Goal: Use online tool/utility: Use online tool/utility

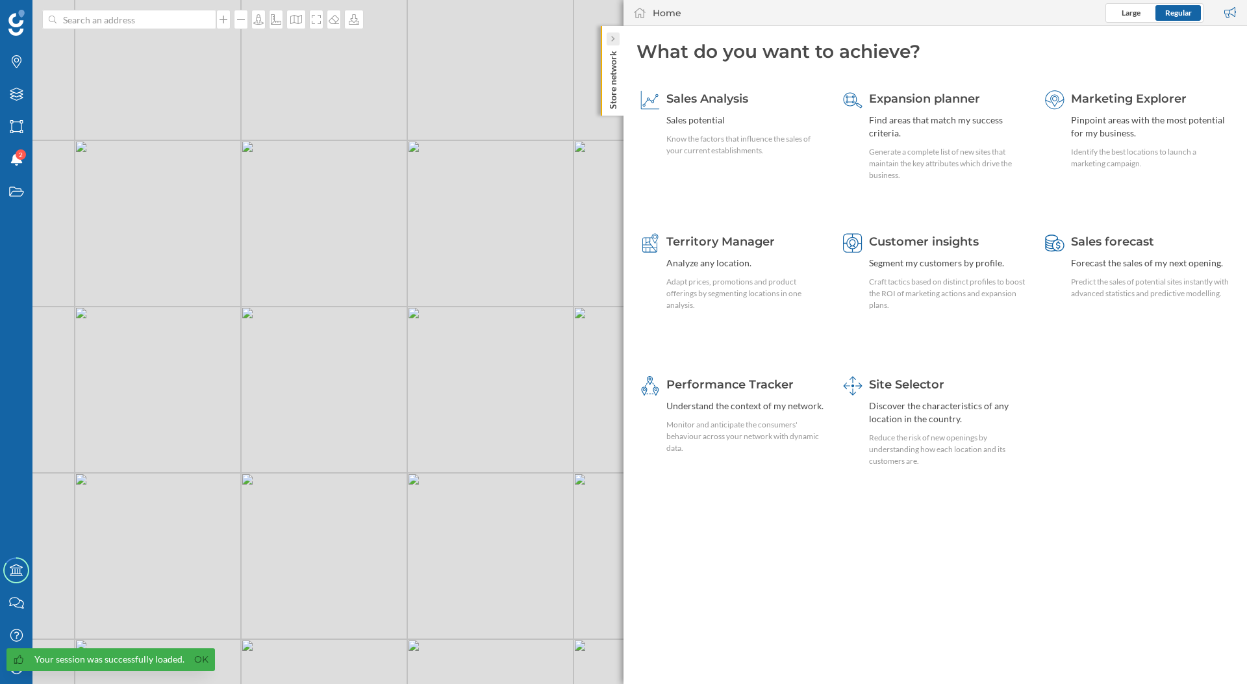
click at [611, 40] on icon at bounding box center [612, 39] width 4 height 6
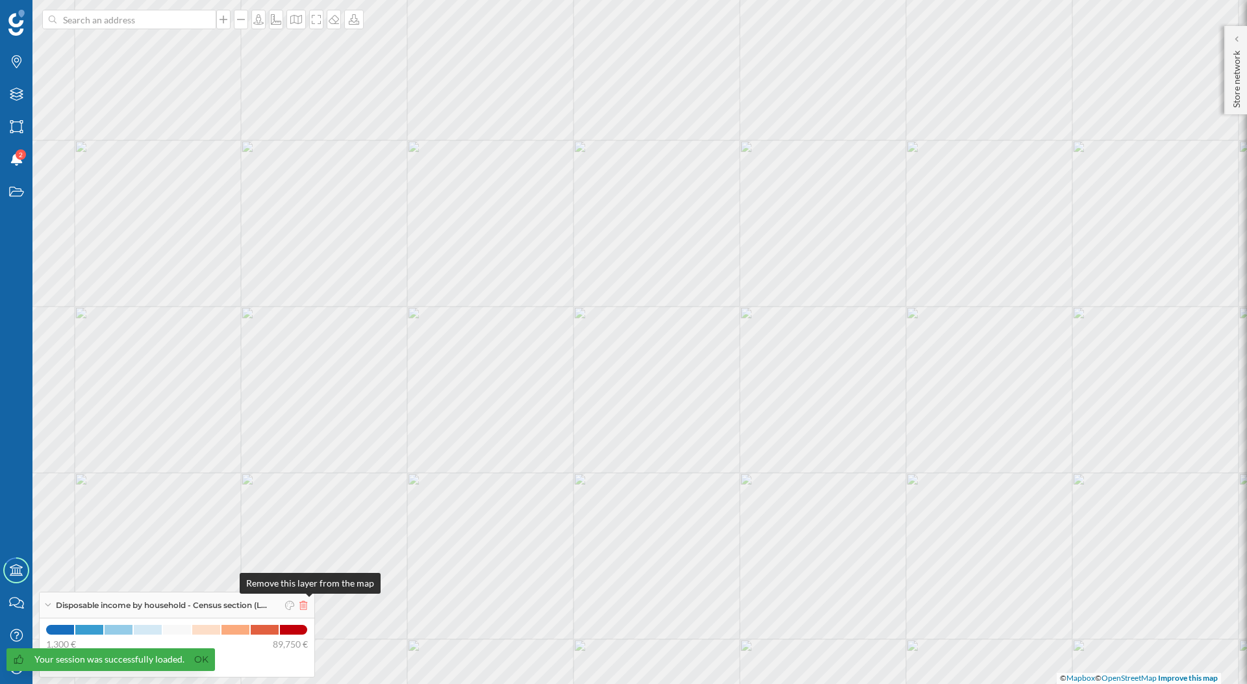
click at [307, 608] on icon at bounding box center [303, 605] width 8 height 9
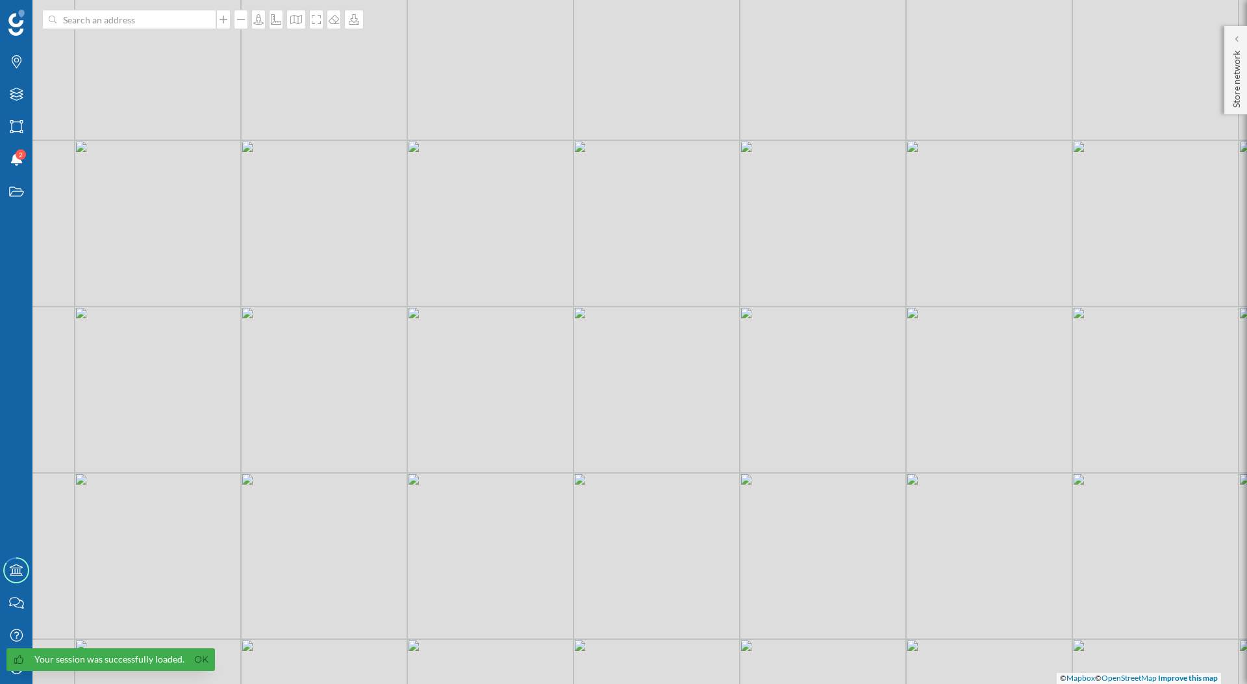
click at [14, 670] on div "Your session was successfully loaded. Ok" at bounding box center [110, 659] width 208 height 23
drag, startPoint x: 17, startPoint y: 664, endPoint x: 88, endPoint y: 668, distance: 71.5
click at [18, 665] on div at bounding box center [19, 659] width 12 height 13
click at [191, 658] on link "Ok" at bounding box center [201, 659] width 21 height 15
click at [4, 671] on div "My Profile" at bounding box center [16, 667] width 32 height 32
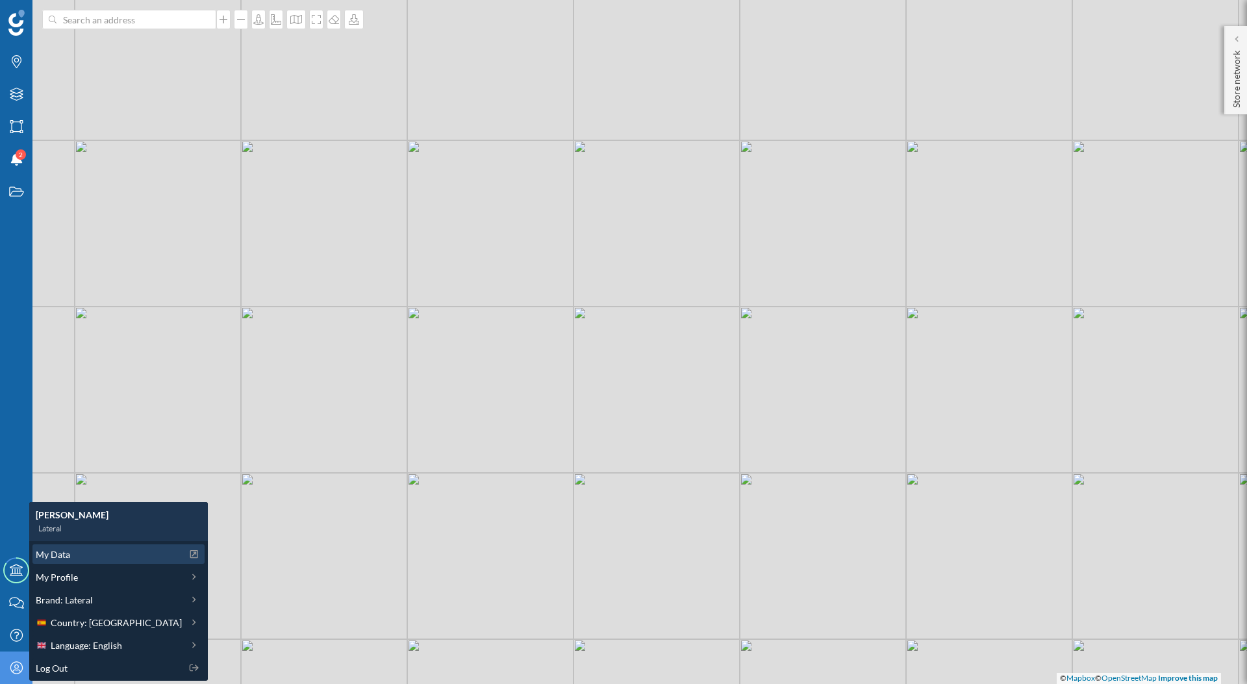
click at [65, 551] on span "My Data" at bounding box center [53, 554] width 34 height 14
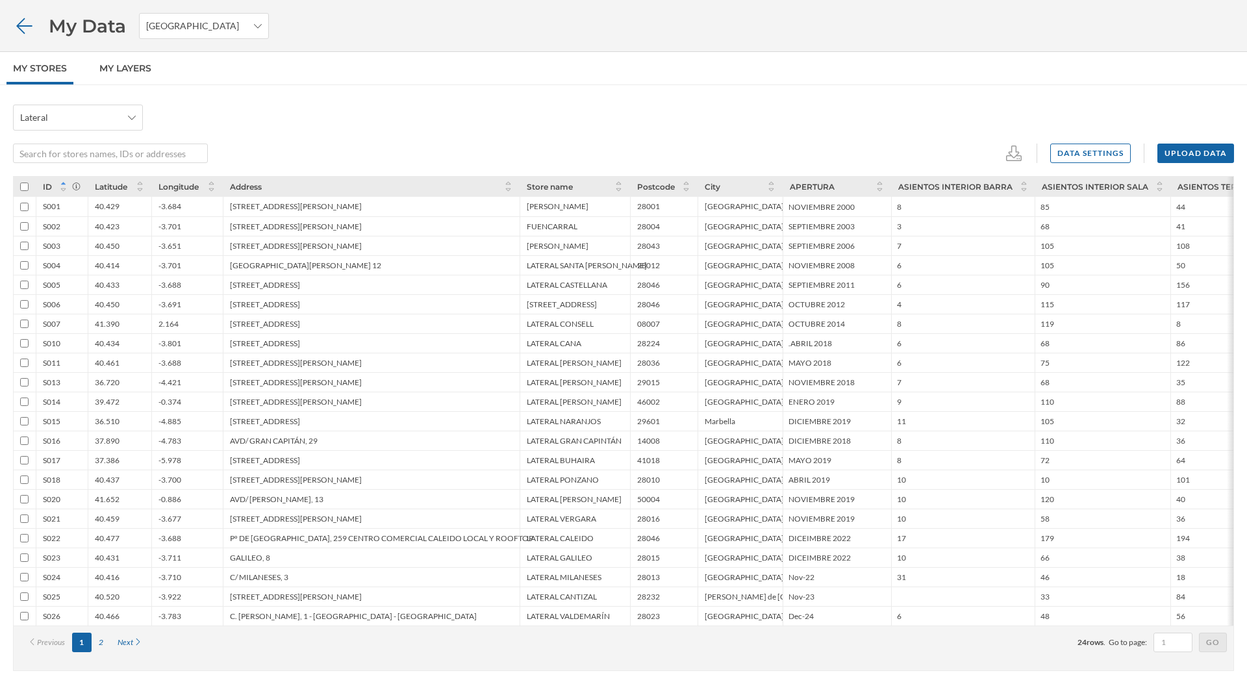
click at [23, 34] on icon at bounding box center [24, 26] width 23 height 18
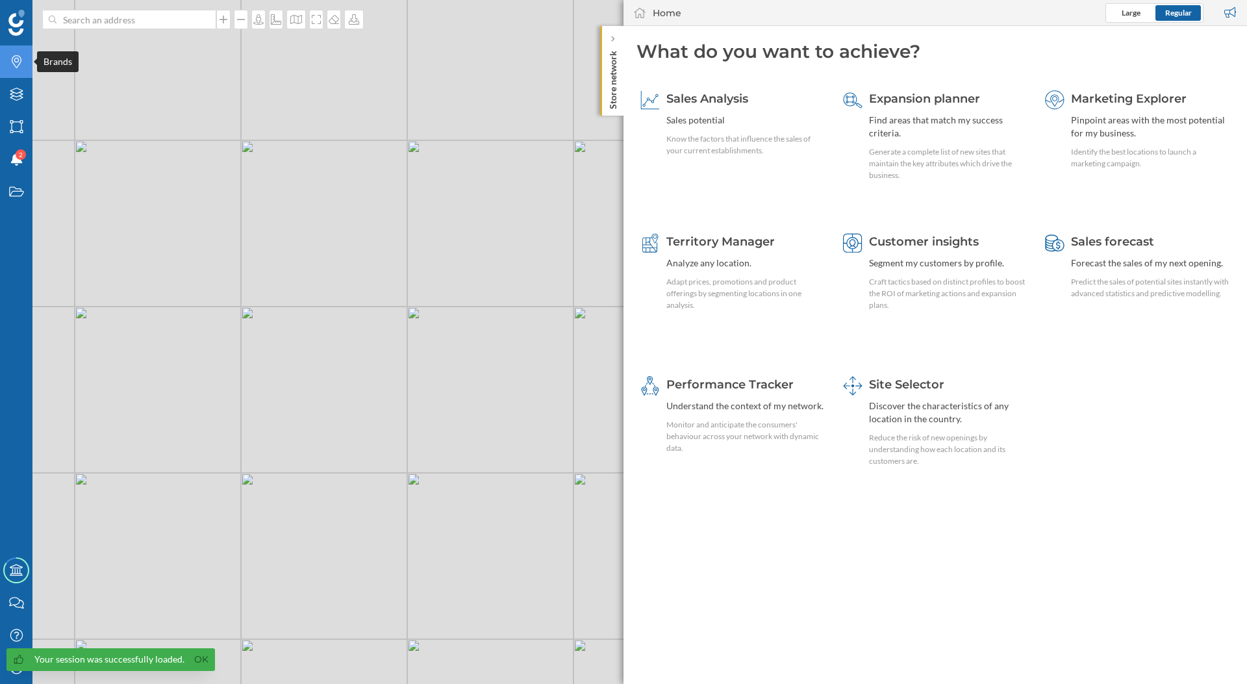
click at [17, 61] on icon "Brands" at bounding box center [16, 61] width 16 height 13
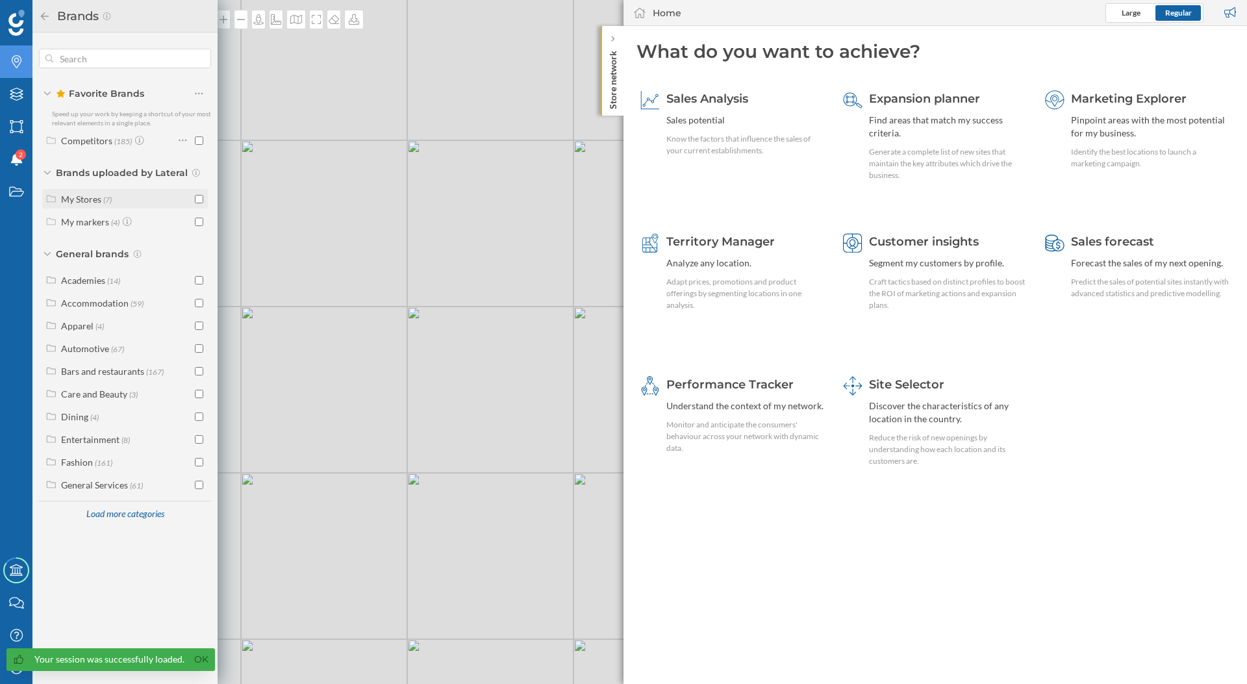
click at [117, 204] on div "My Stores (7)" at bounding box center [126, 199] width 131 height 14
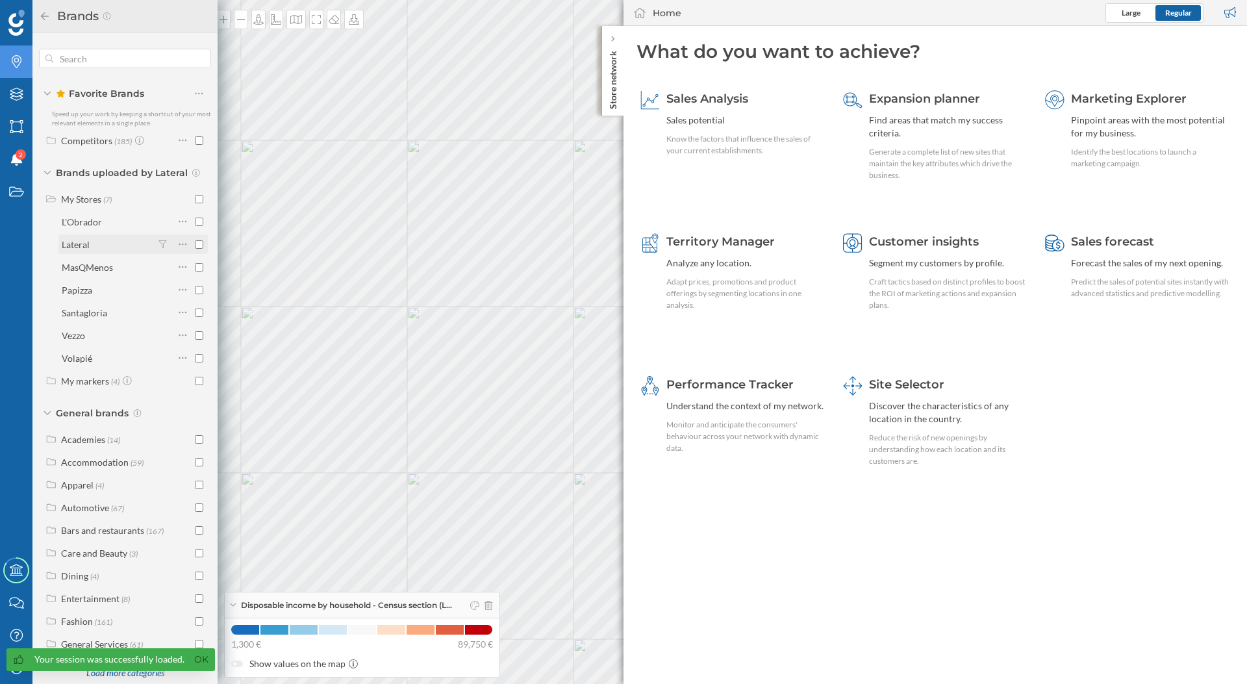
click at [131, 240] on div "Lateral" at bounding box center [107, 245] width 91 height 14
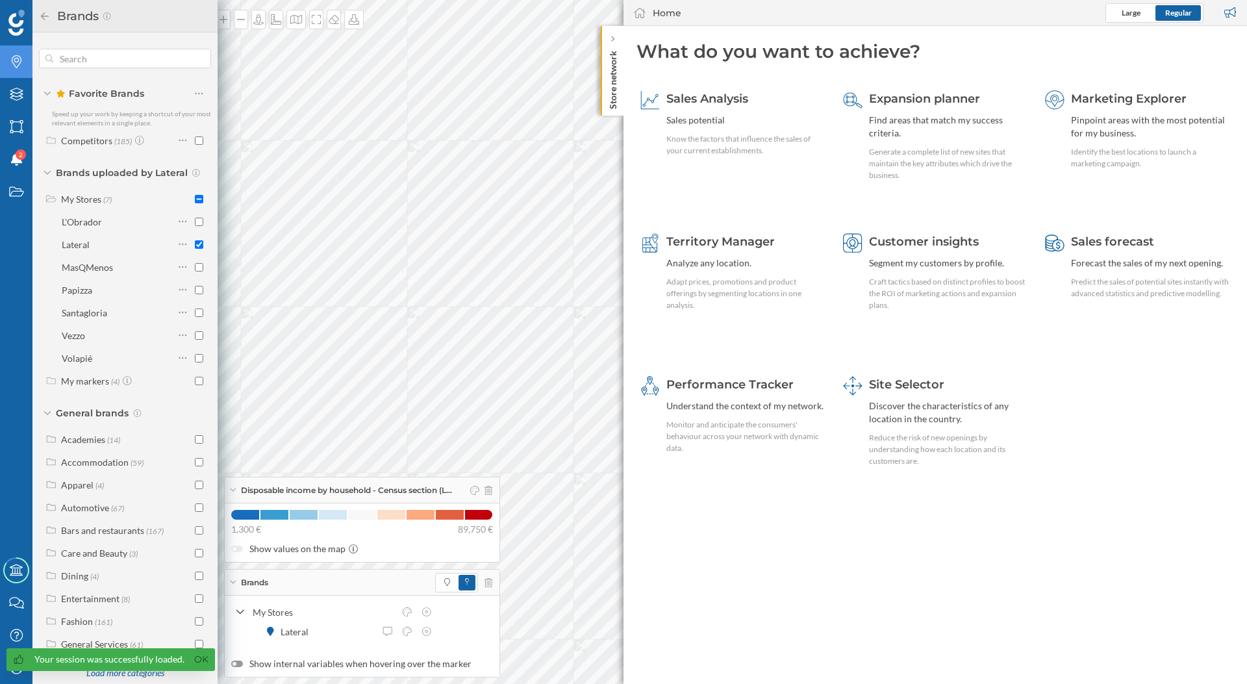
click at [45, 177] on div "Brands uploaded by Lateral" at bounding box center [125, 172] width 172 height 13
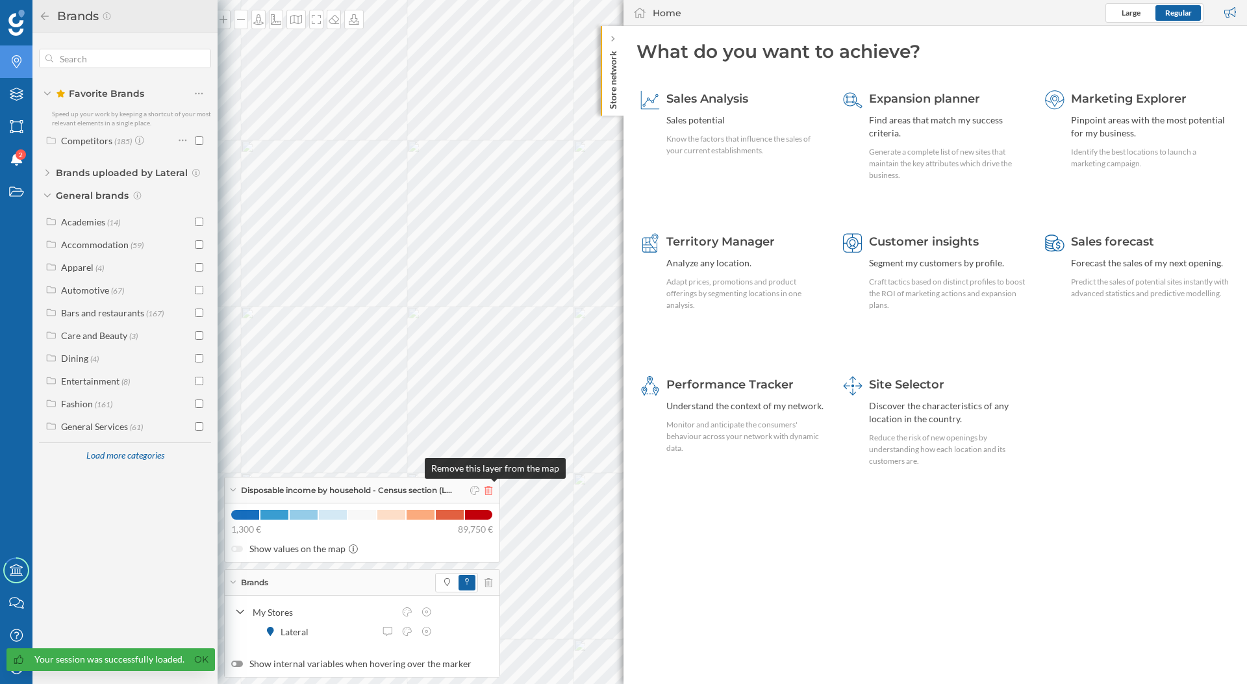
click at [492, 494] on icon at bounding box center [488, 490] width 8 height 9
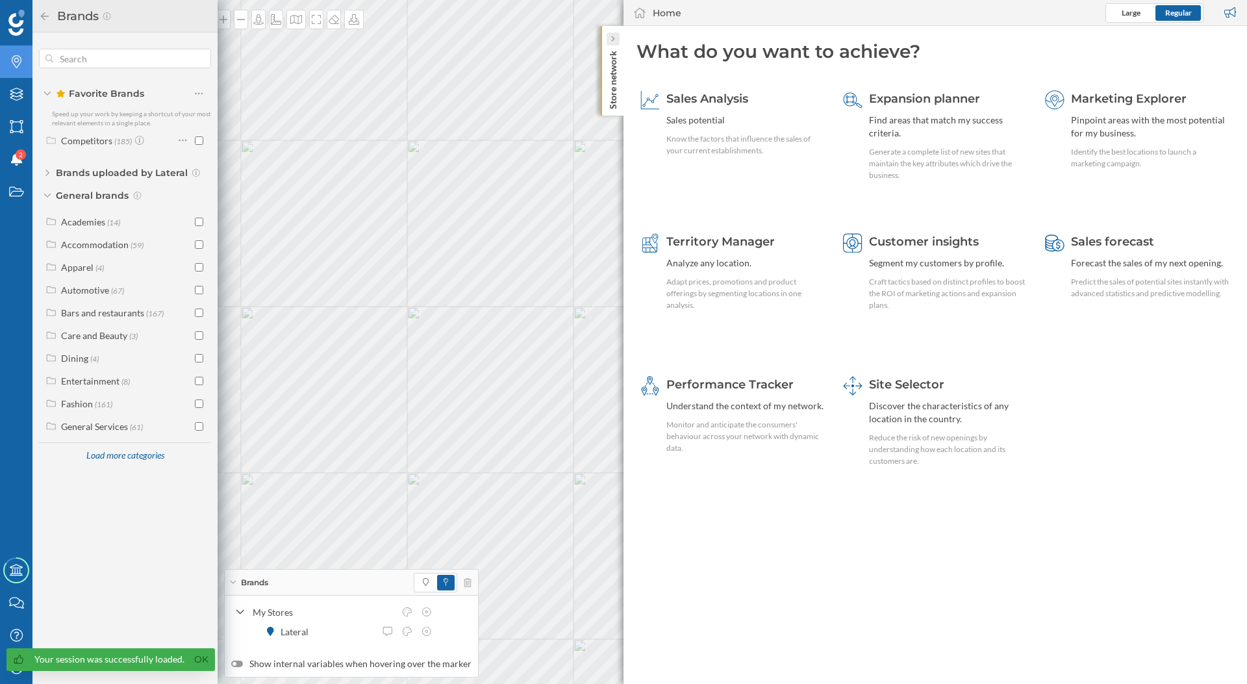
click at [610, 38] on div at bounding box center [613, 38] width 13 height 13
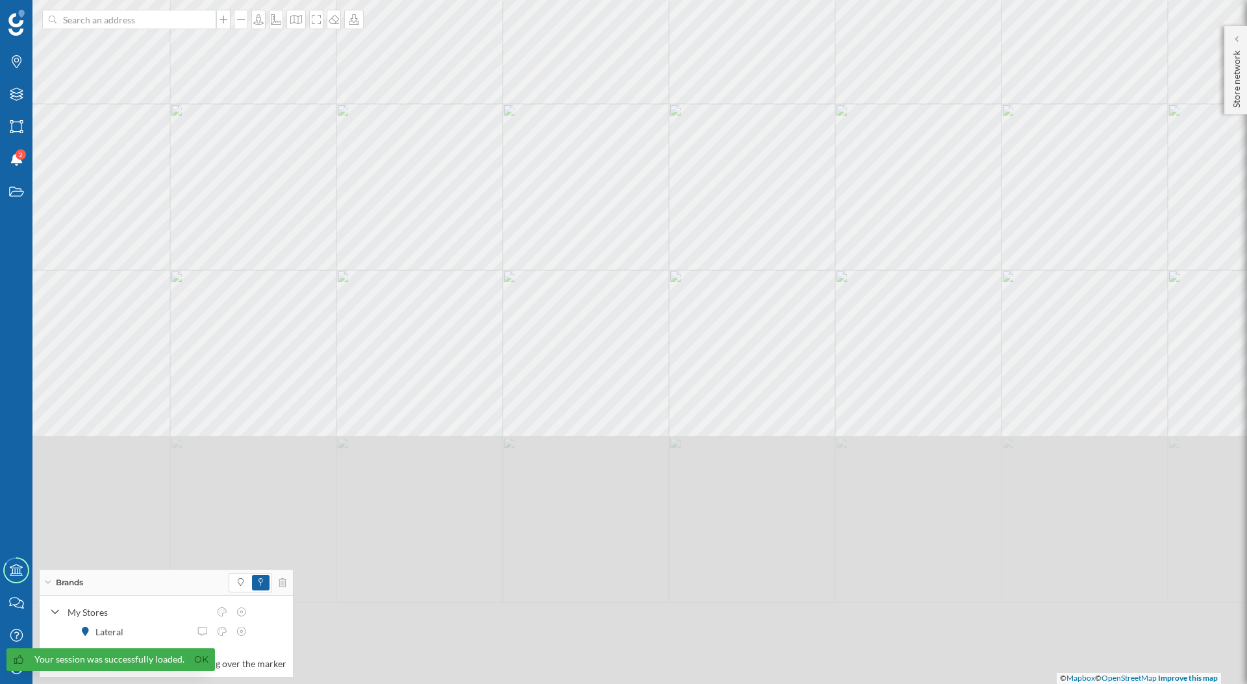
click at [607, 149] on div "© Mapbox © OpenStreetMap Improve this map" at bounding box center [623, 342] width 1247 height 684
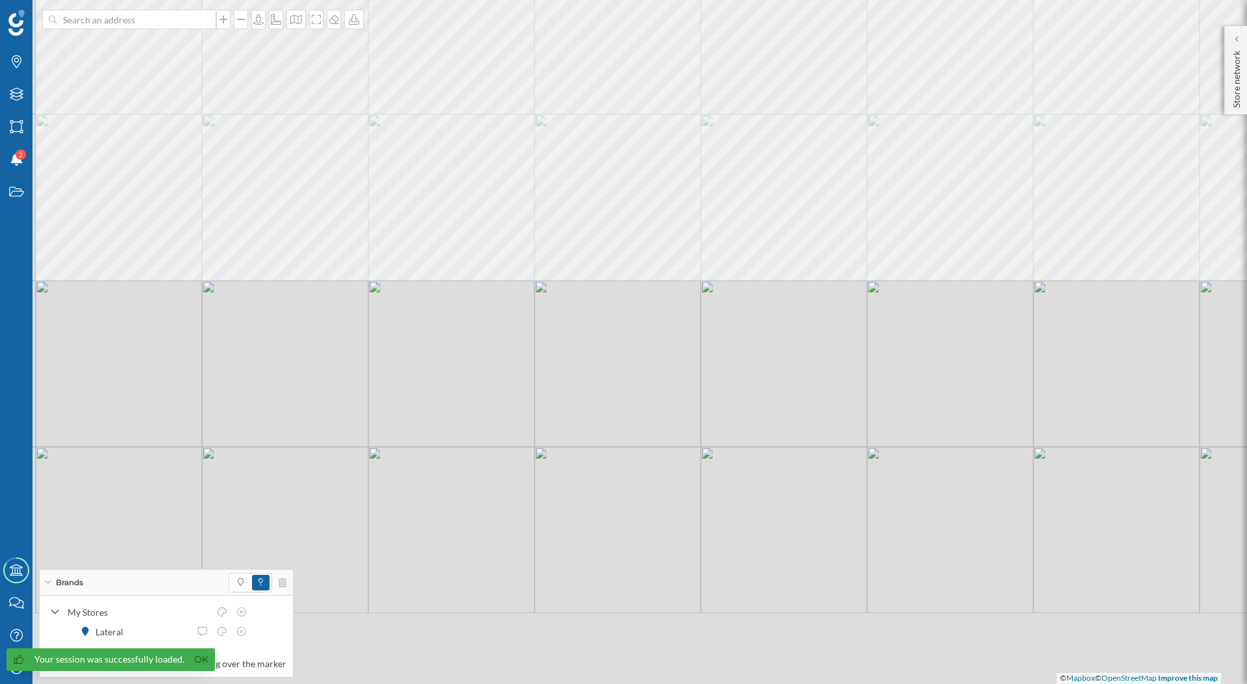
drag, startPoint x: 479, startPoint y: 395, endPoint x: 480, endPoint y: 386, distance: 9.2
click at [480, 381] on div "© Mapbox © OpenStreetMap Improve this map" at bounding box center [623, 342] width 1247 height 684
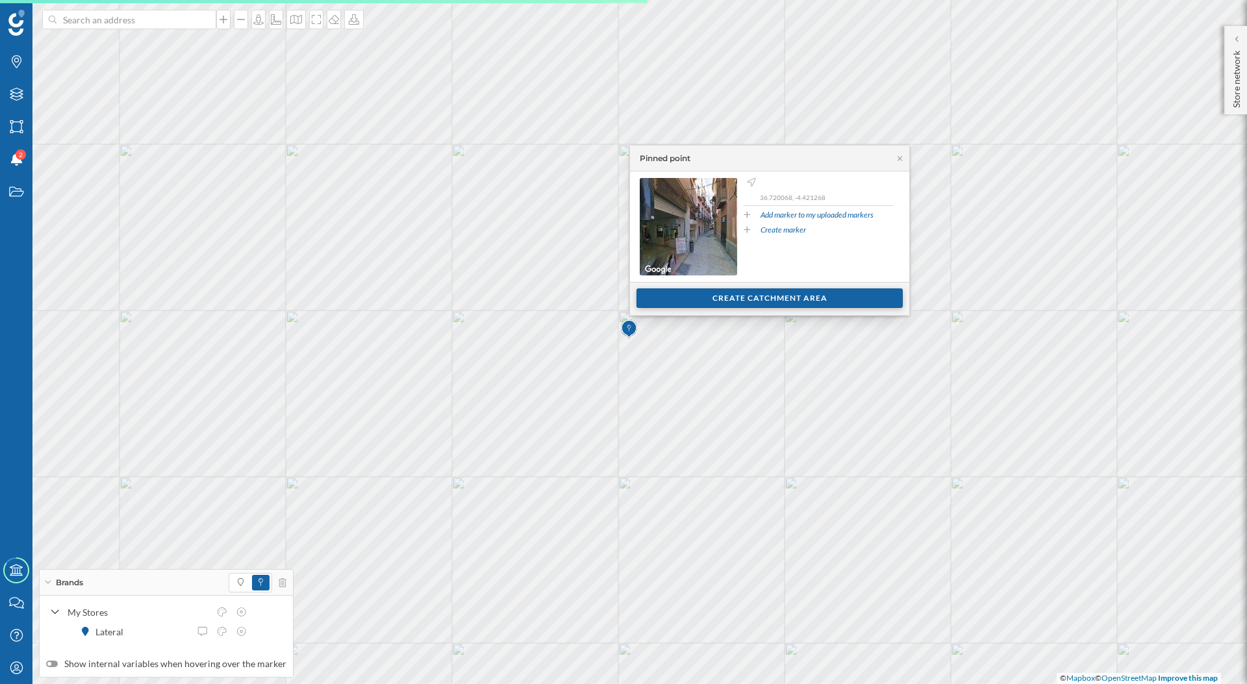
click at [711, 297] on div "Create catchment area" at bounding box center [769, 297] width 266 height 19
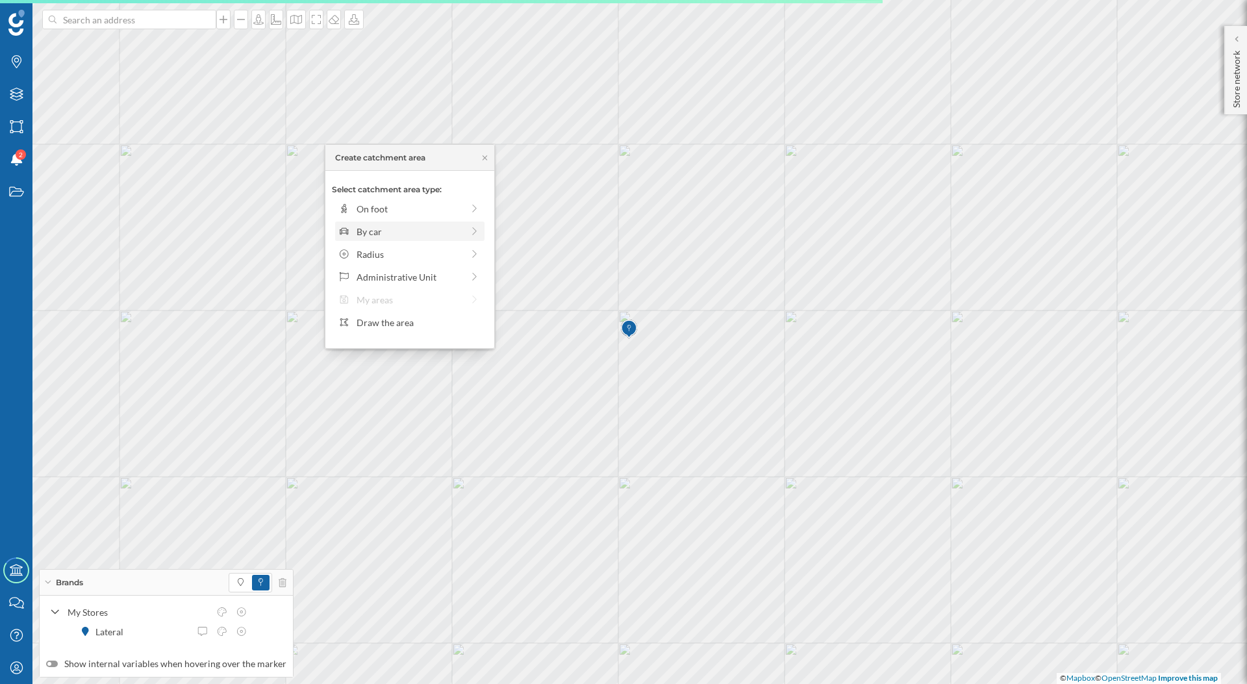
click at [438, 227] on div "By car" at bounding box center [410, 232] width 106 height 14
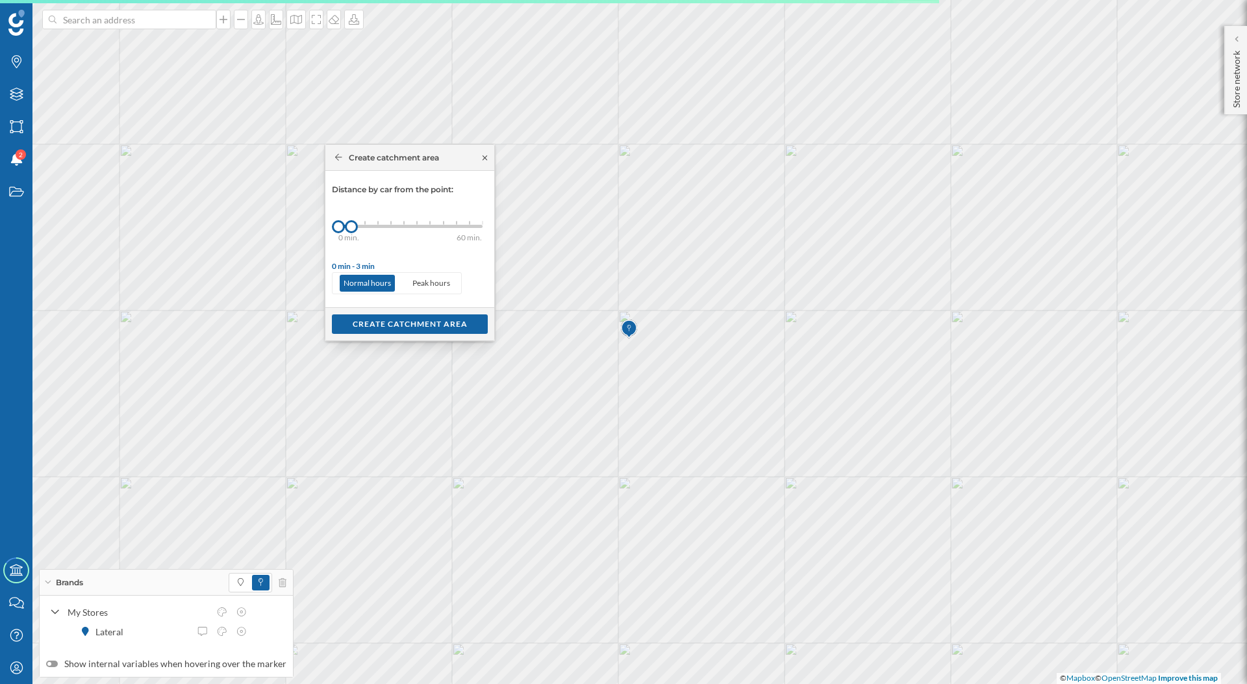
click at [484, 160] on icon at bounding box center [485, 158] width 10 height 8
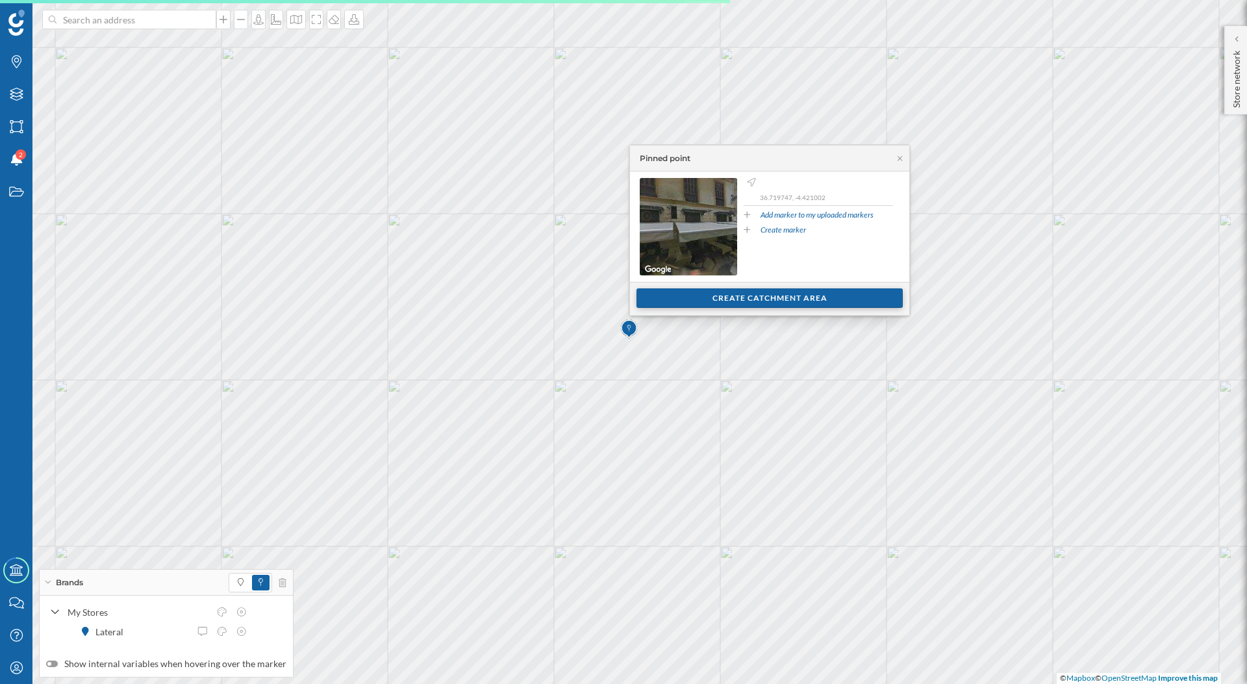
click at [690, 294] on div "Create catchment area" at bounding box center [769, 297] width 266 height 19
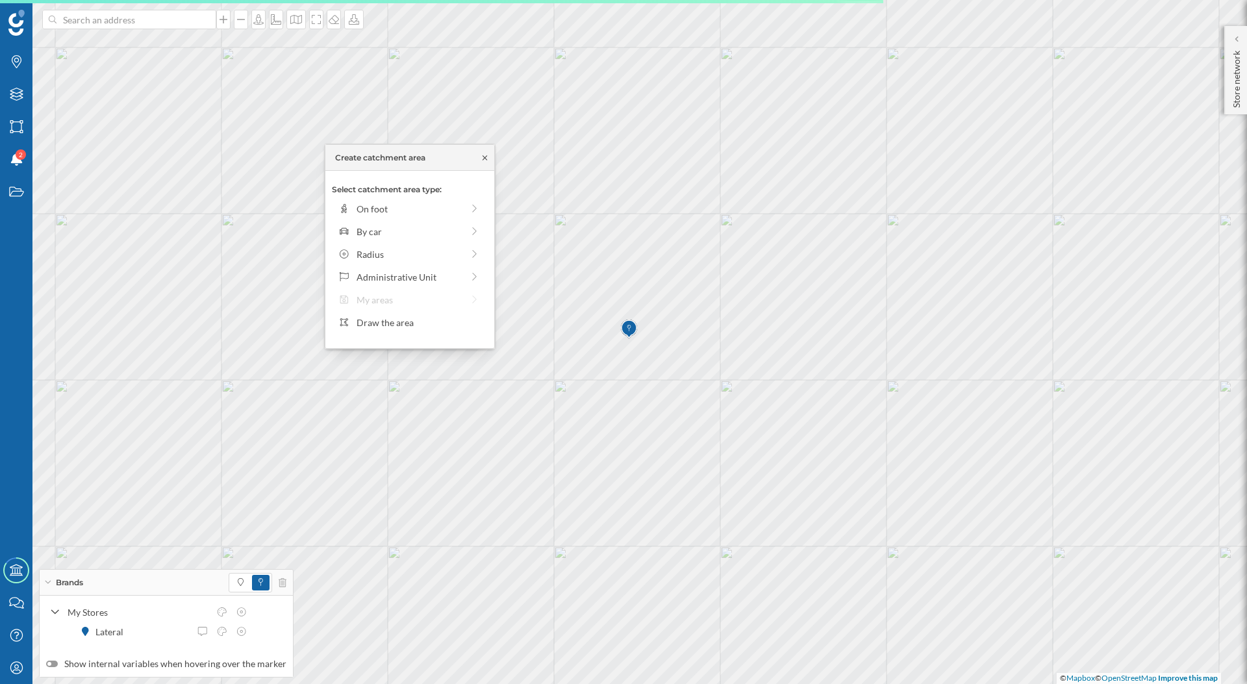
click at [483, 158] on icon at bounding box center [485, 158] width 10 height 8
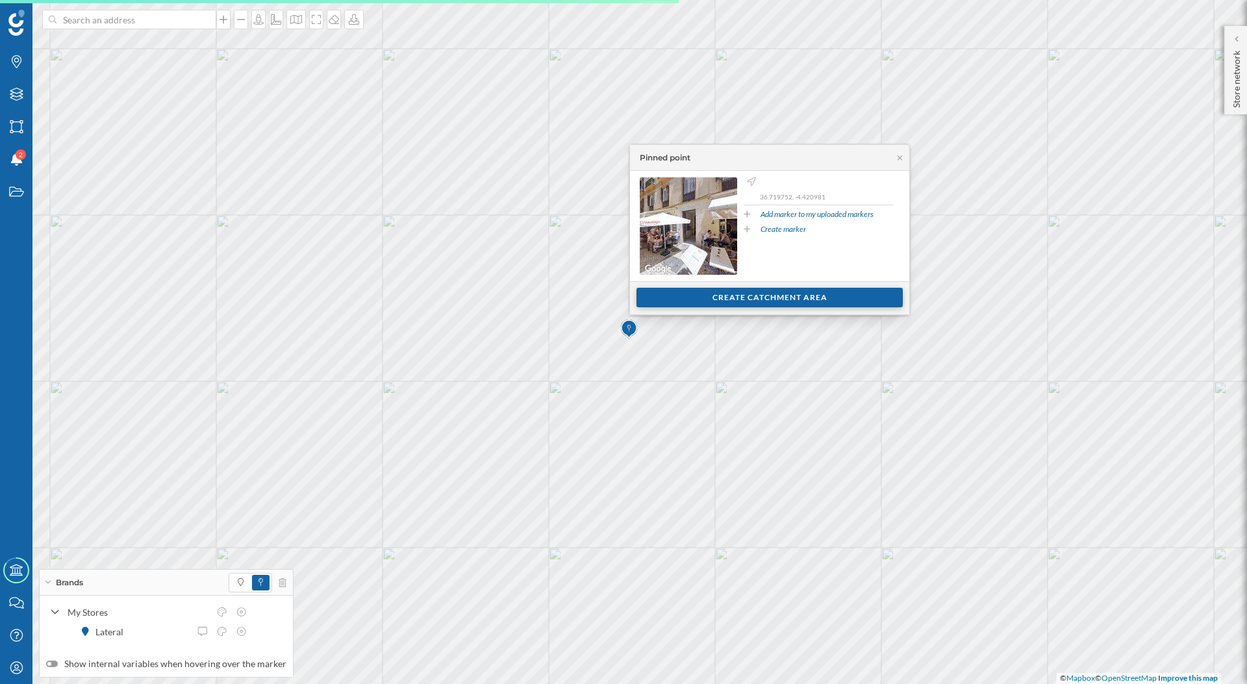
click at [687, 294] on div "Create catchment area" at bounding box center [769, 297] width 266 height 19
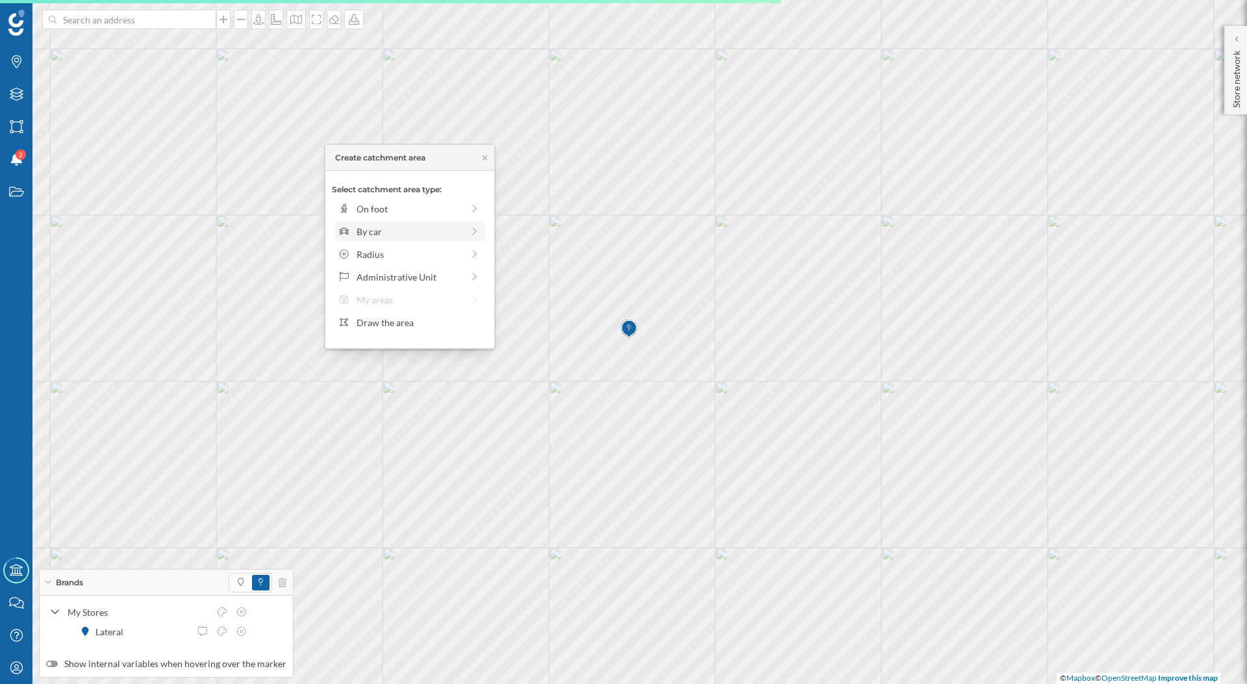
click at [431, 232] on div "By car" at bounding box center [410, 232] width 106 height 14
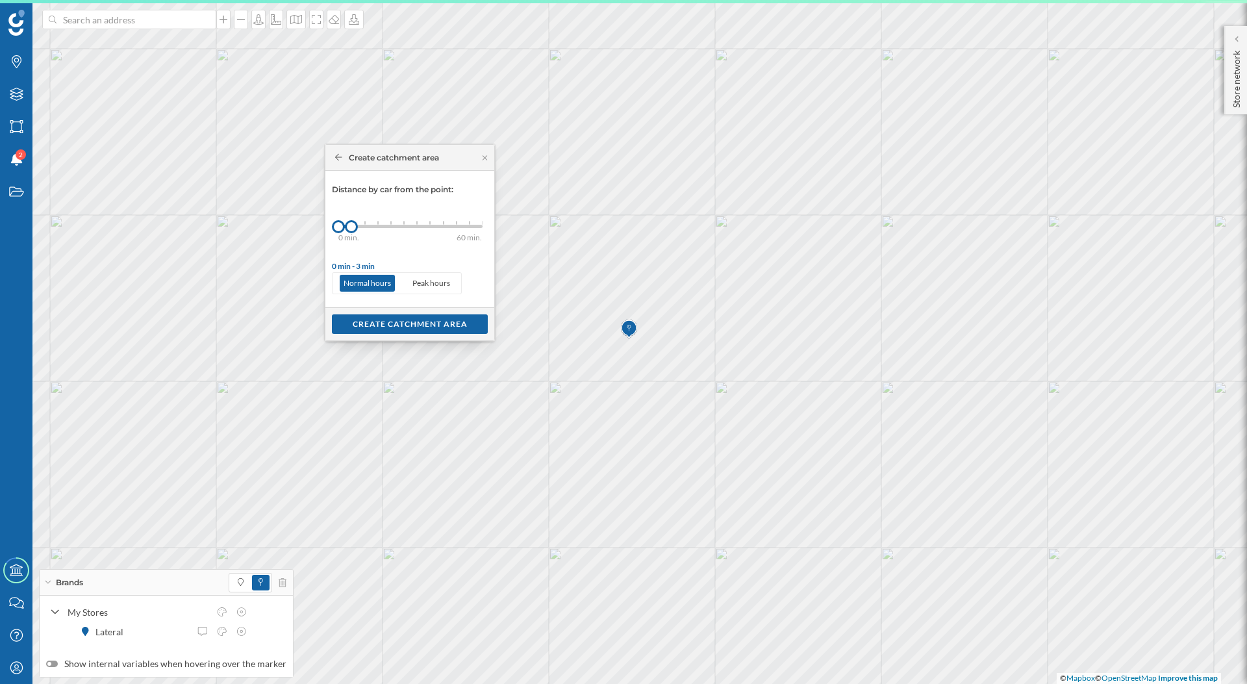
click at [364, 229] on div "0 min. 3 min. 5 min. 7 min. 10 min. 12 min. 15 min. 20 min. 30 min. 45 min. 50 …" at bounding box center [410, 226] width 144 height 16
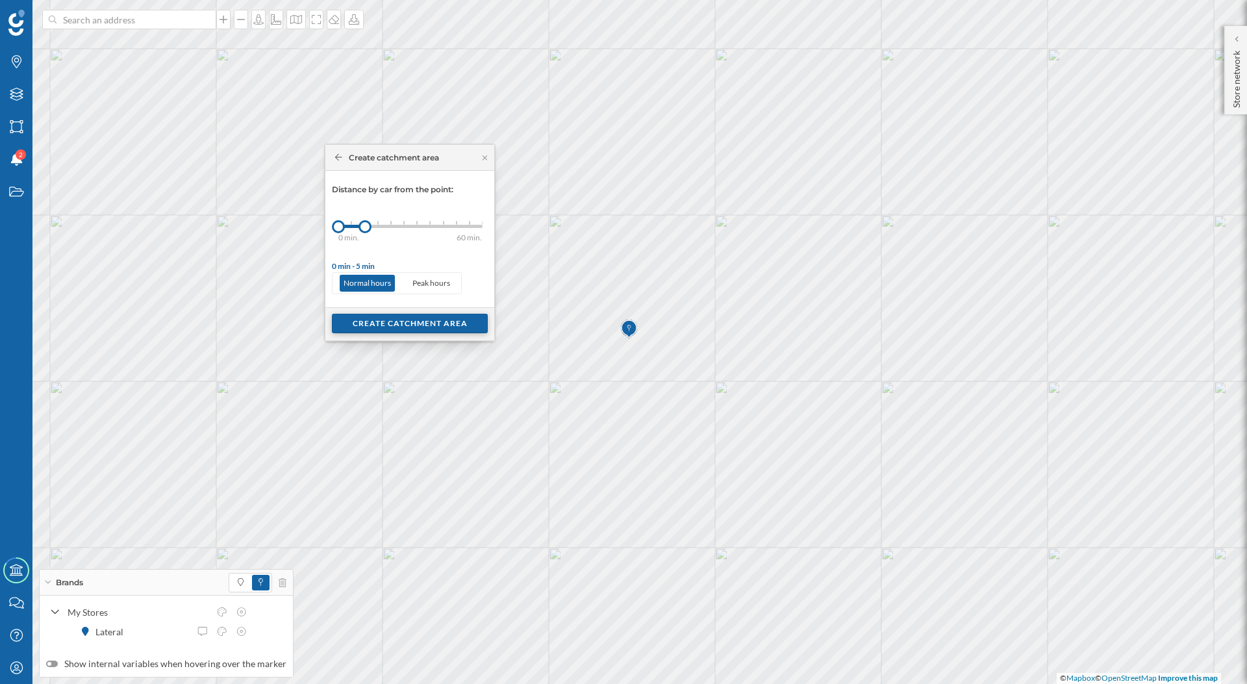
click at [394, 323] on div "Create catchment area" at bounding box center [410, 323] width 156 height 19
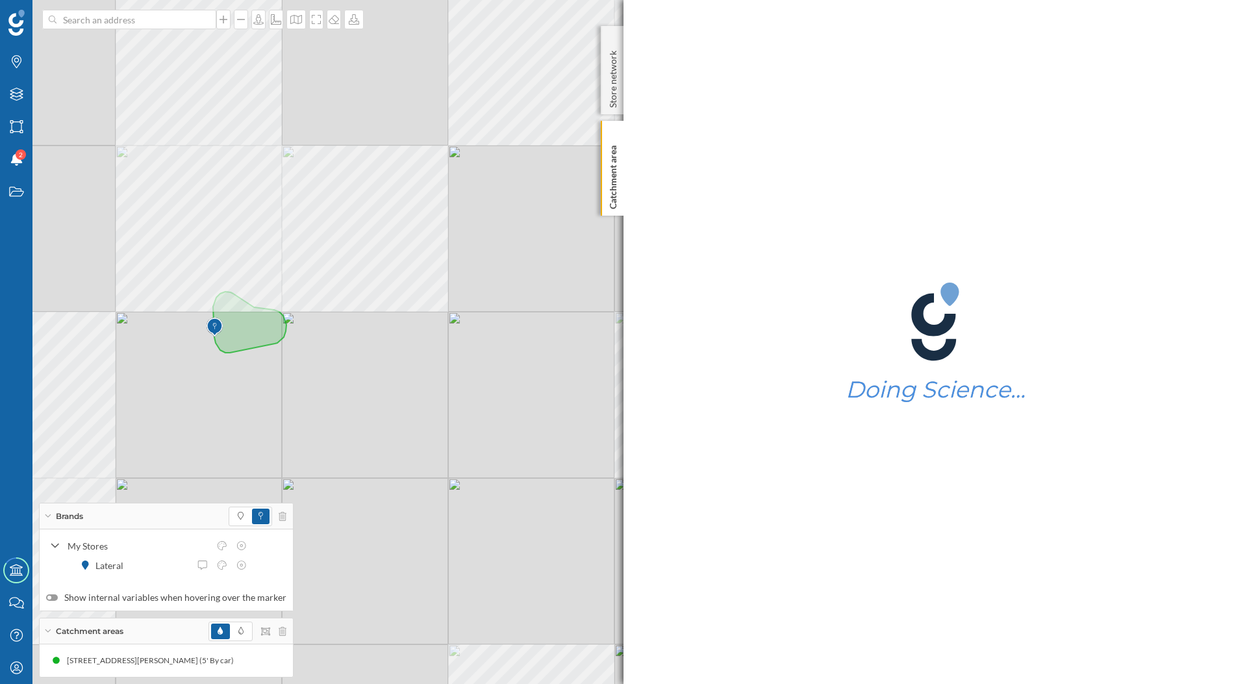
click at [388, 429] on div "© Mapbox © OpenStreetMap Improve this map" at bounding box center [623, 342] width 1247 height 684
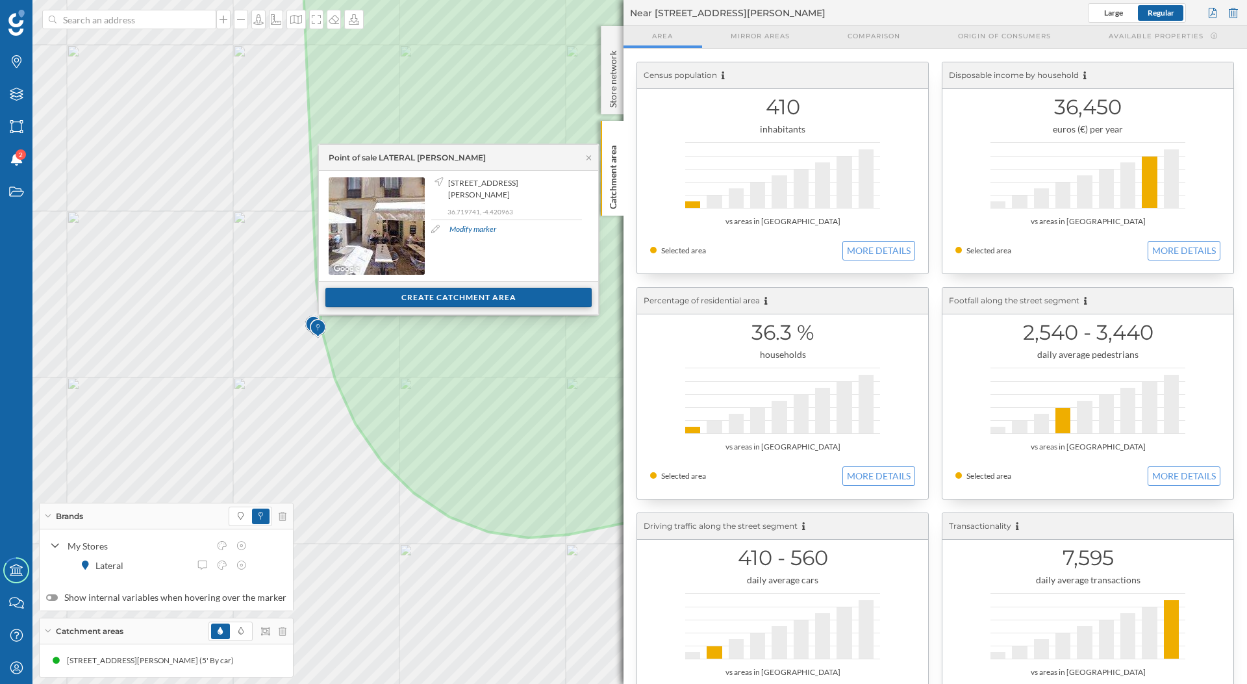
click at [386, 291] on div "Create catchment area" at bounding box center [458, 297] width 266 height 19
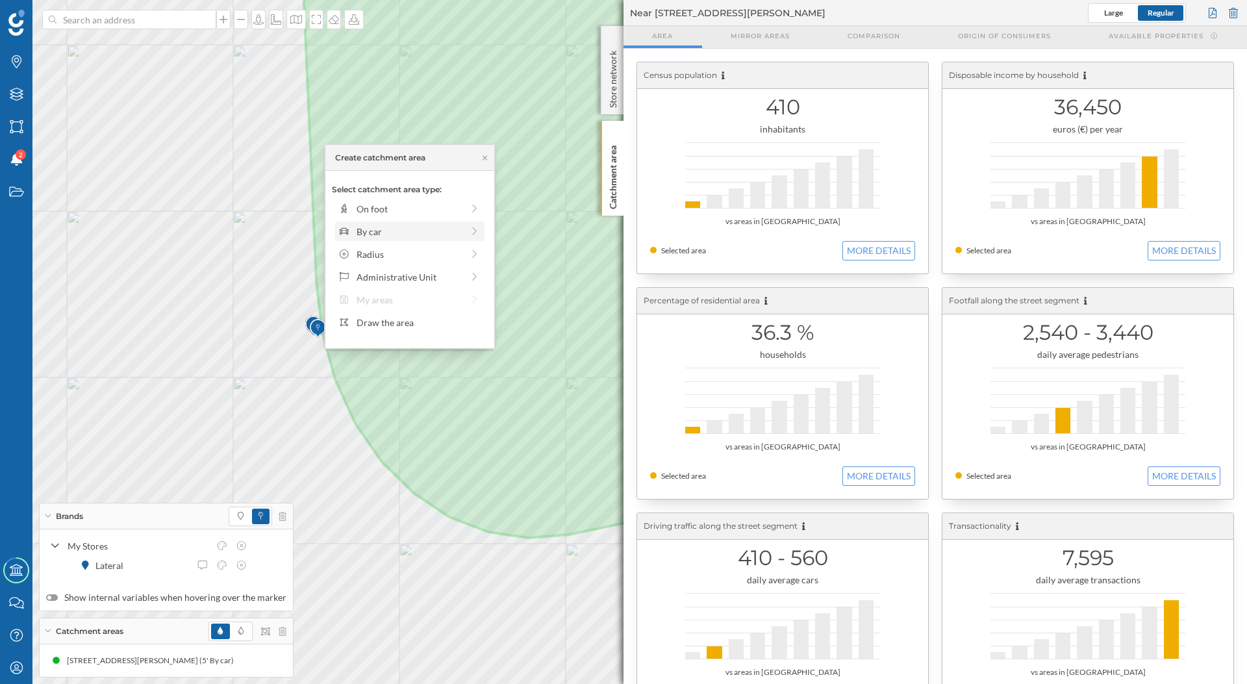
click at [385, 236] on div "By car" at bounding box center [410, 232] width 106 height 14
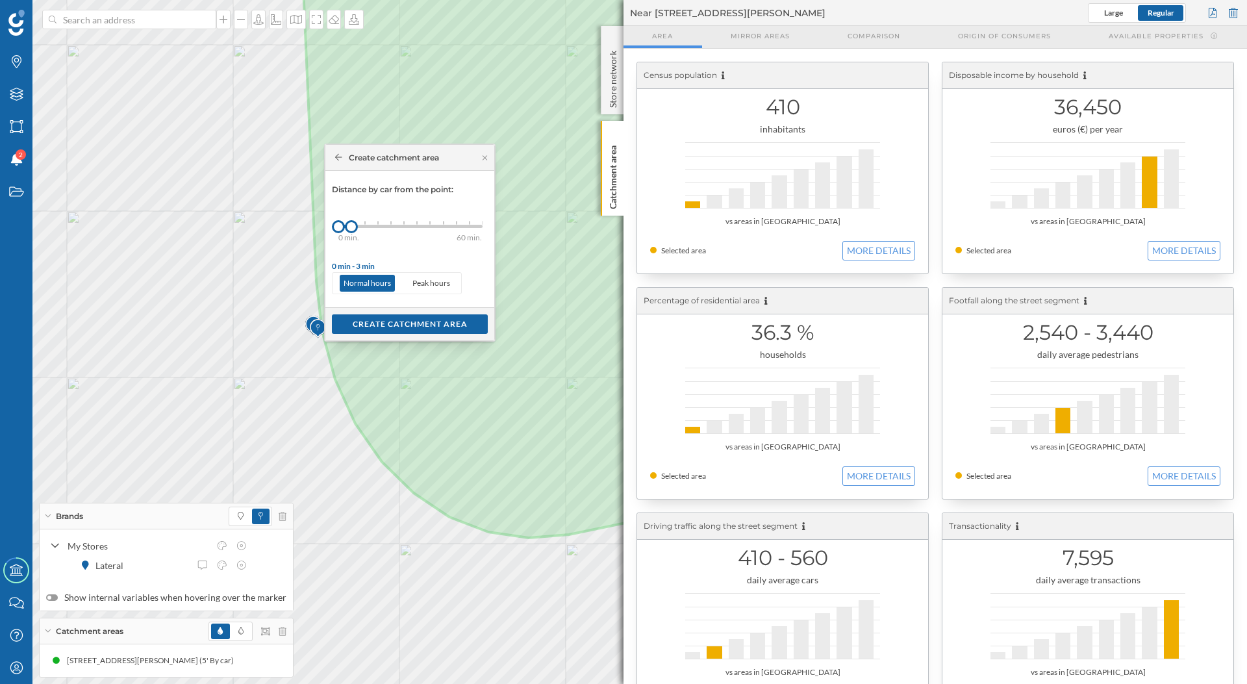
click at [366, 222] on div "0 min. 3 min. 5 min. 7 min. 10 min. 12 min. 15 min. 20 min. 30 min. 45 min. 50 …" at bounding box center [410, 226] width 144 height 16
click at [401, 322] on div "Create catchment area" at bounding box center [410, 323] width 156 height 19
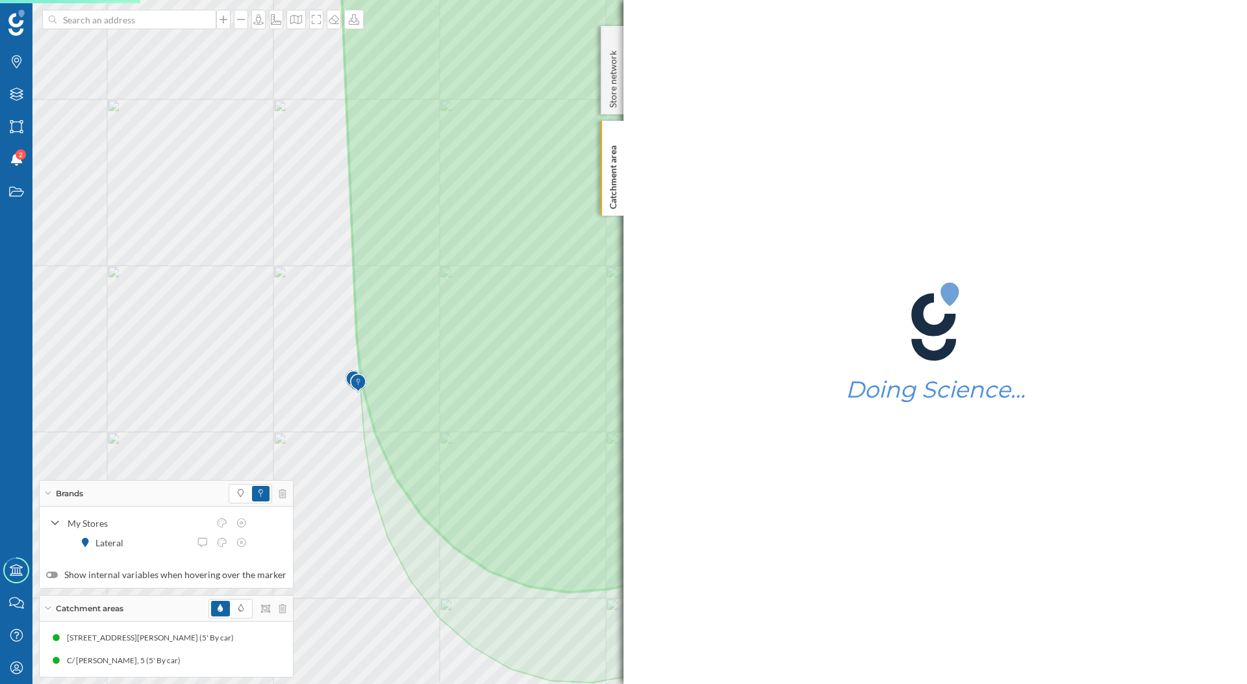
click at [5, 448] on div "Brands Layers Areas Notifications 2 States Academy Contact us Help Center My Pr…" at bounding box center [623, 342] width 1247 height 684
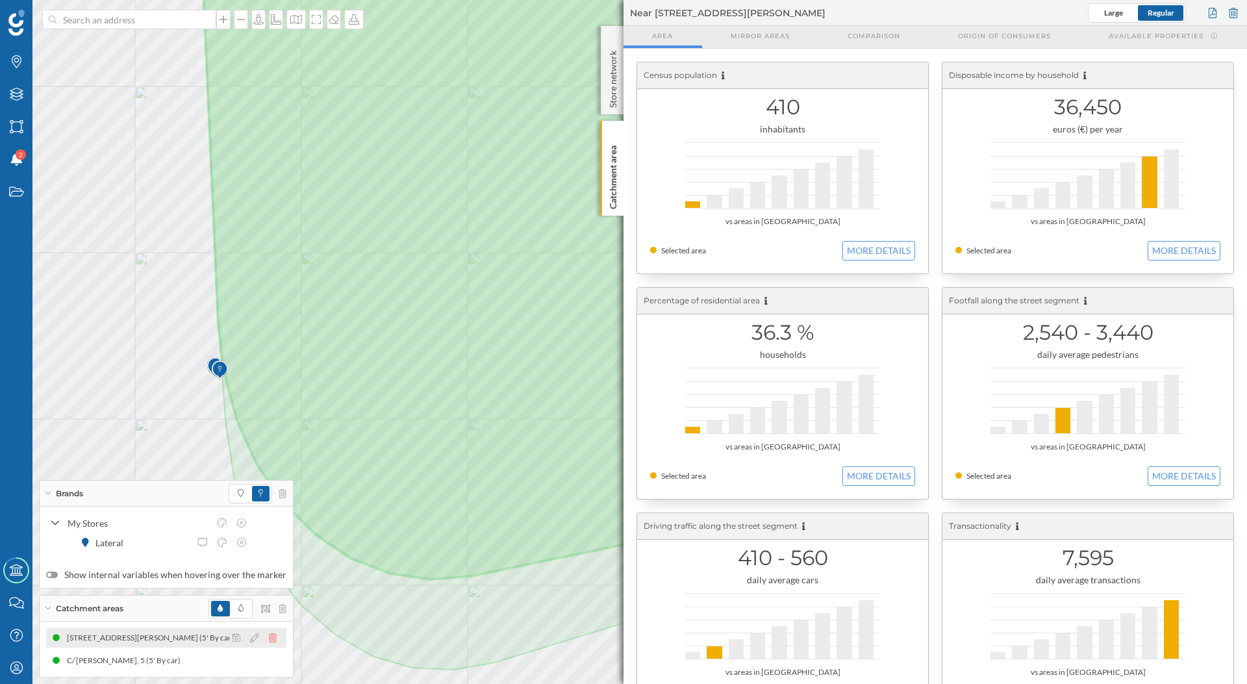
click at [269, 638] on icon at bounding box center [273, 637] width 8 height 9
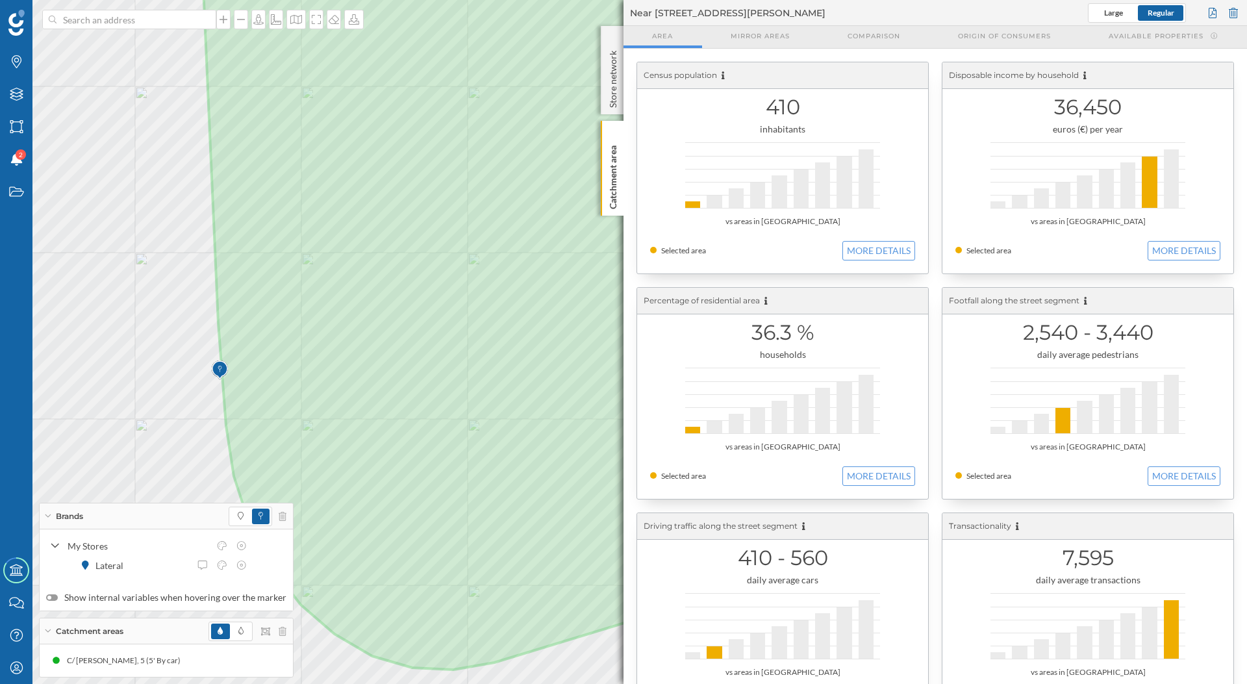
click at [273, 634] on div at bounding box center [247, 630] width 78 height 19
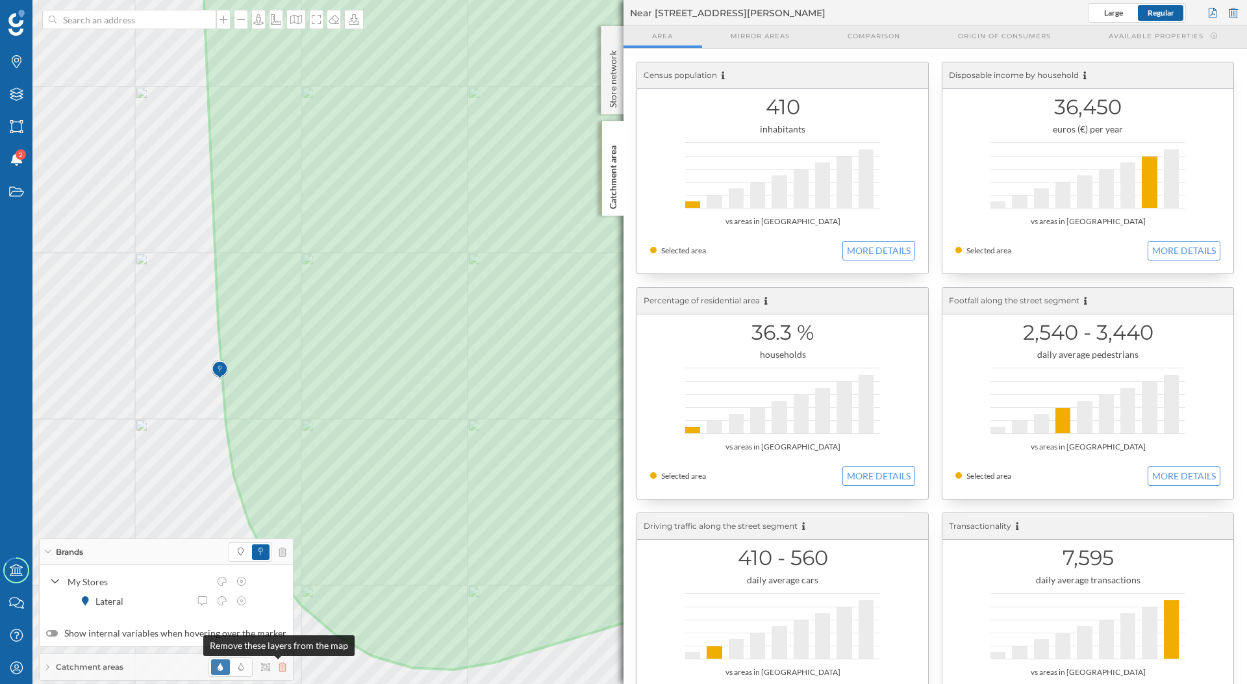
click at [279, 667] on icon at bounding box center [283, 666] width 8 height 9
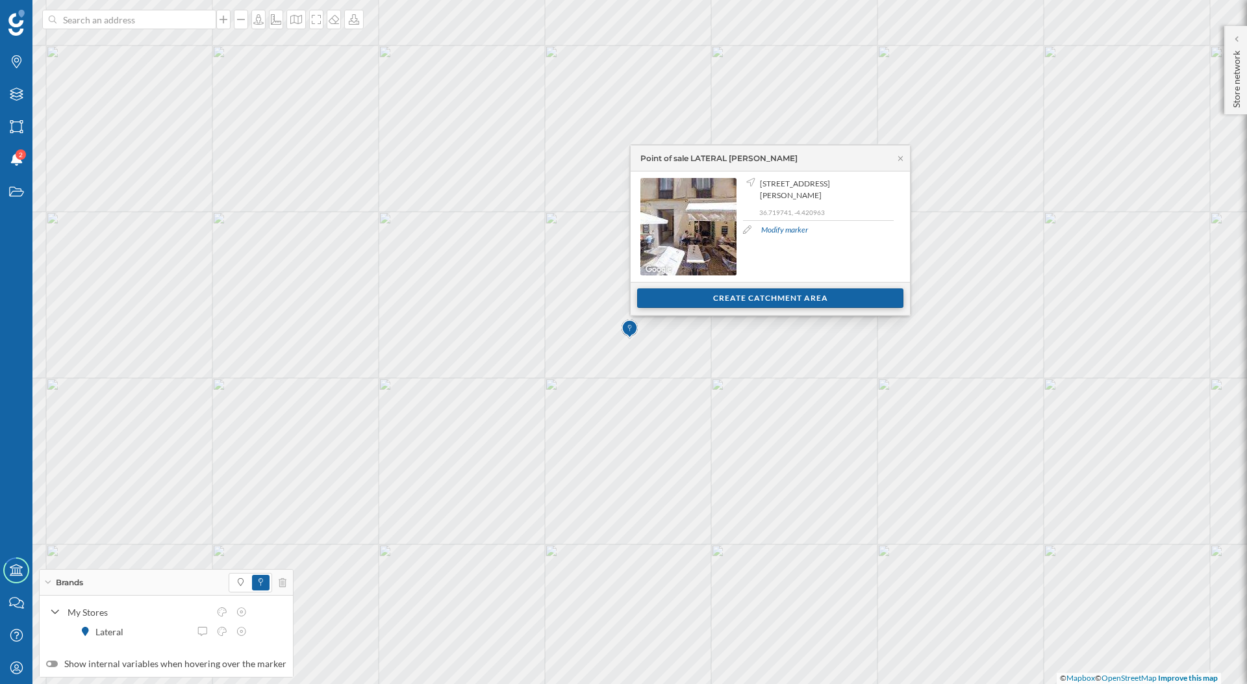
click at [707, 293] on div "Create catchment area" at bounding box center [770, 297] width 266 height 19
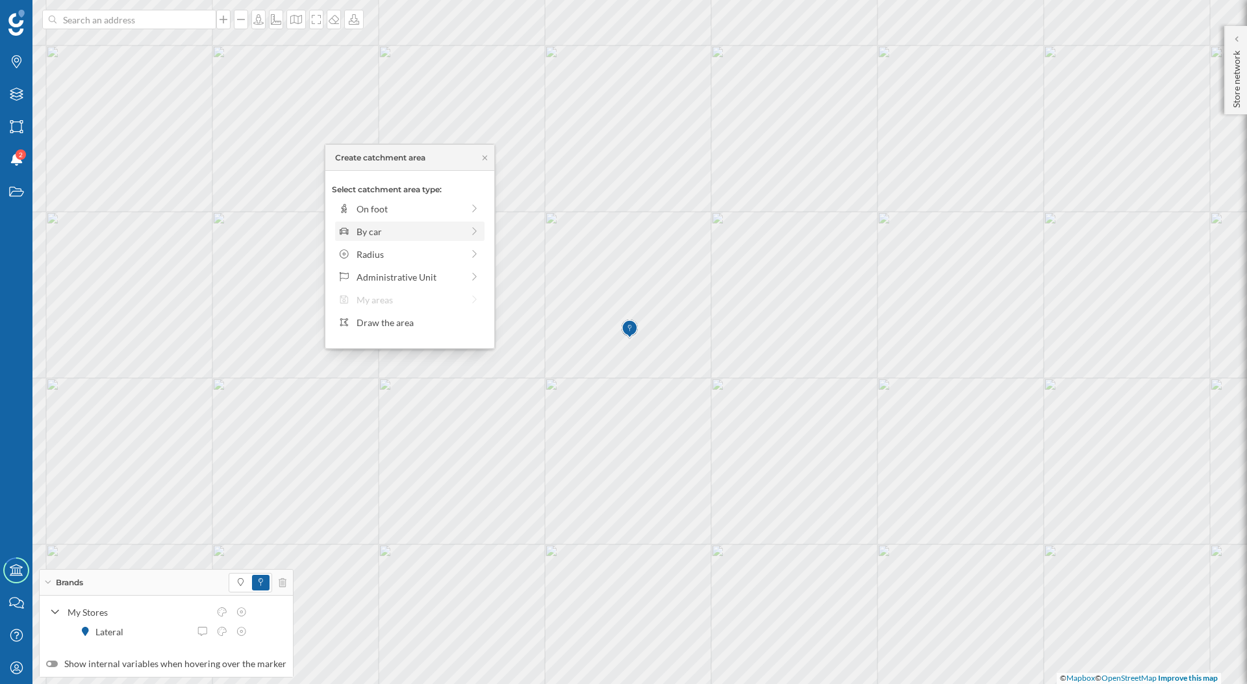
click at [453, 241] on div "By car" at bounding box center [409, 230] width 149 height 19
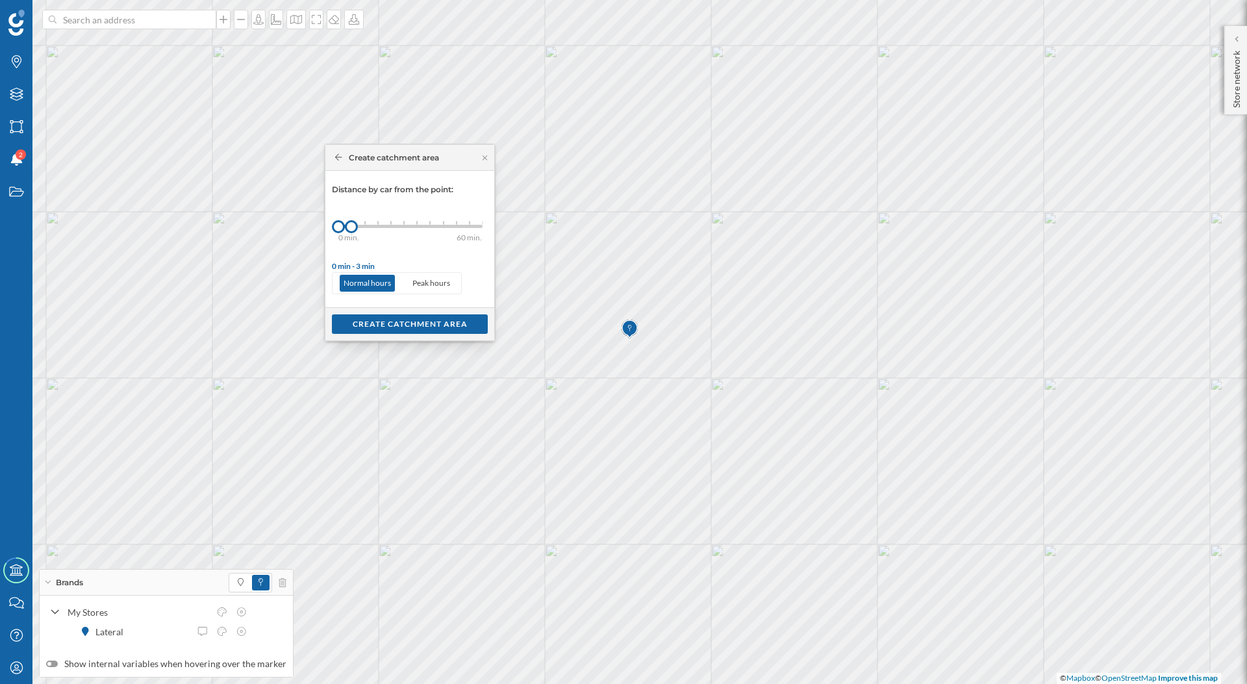
click at [364, 226] on div "0 min. 3 min. 5 min. 7 min. 10 min. 12 min. 15 min. 20 min. 30 min. 45 min. 50 …" at bounding box center [410, 226] width 144 height 3
click at [412, 321] on div "Create catchment area" at bounding box center [410, 323] width 156 height 19
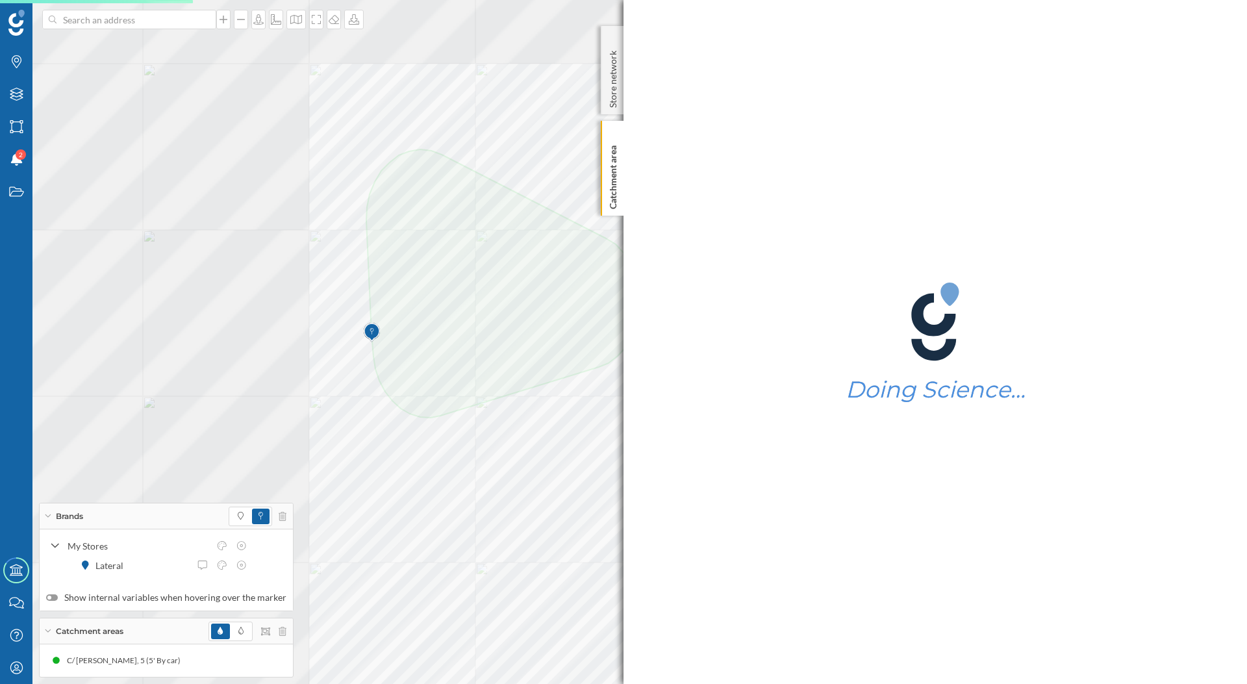
click at [234, 208] on div at bounding box center [234, 208] width 0 height 0
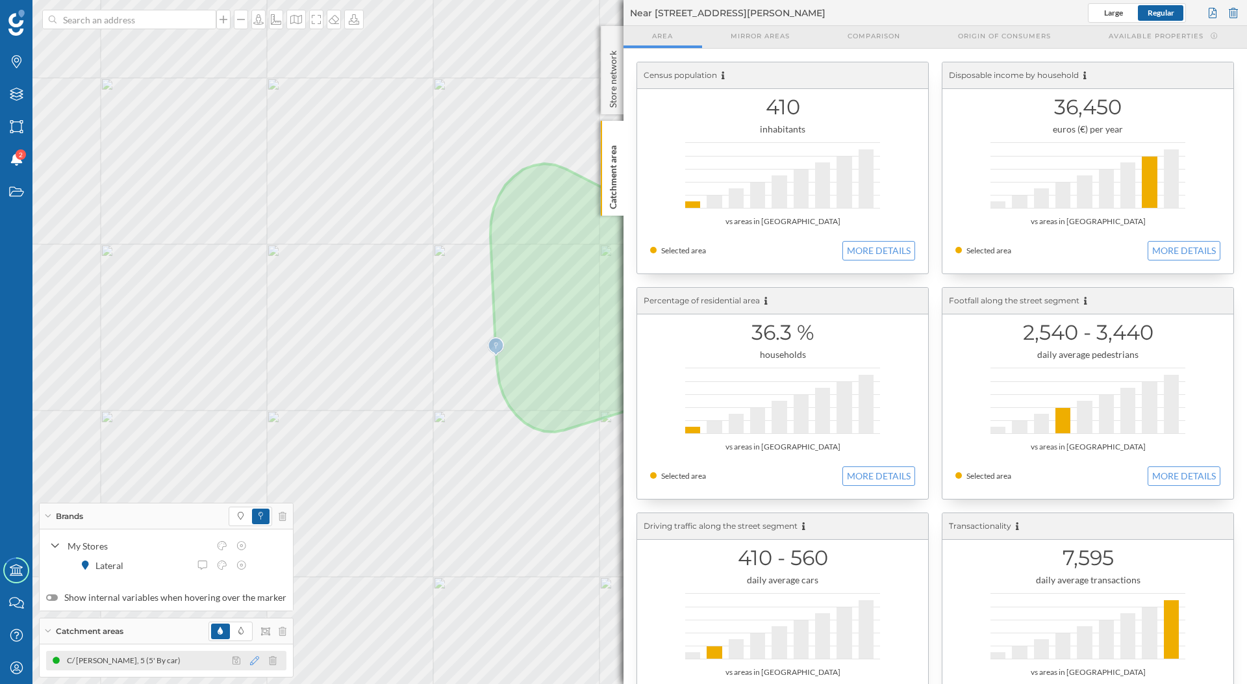
click at [250, 660] on icon at bounding box center [254, 660] width 9 height 9
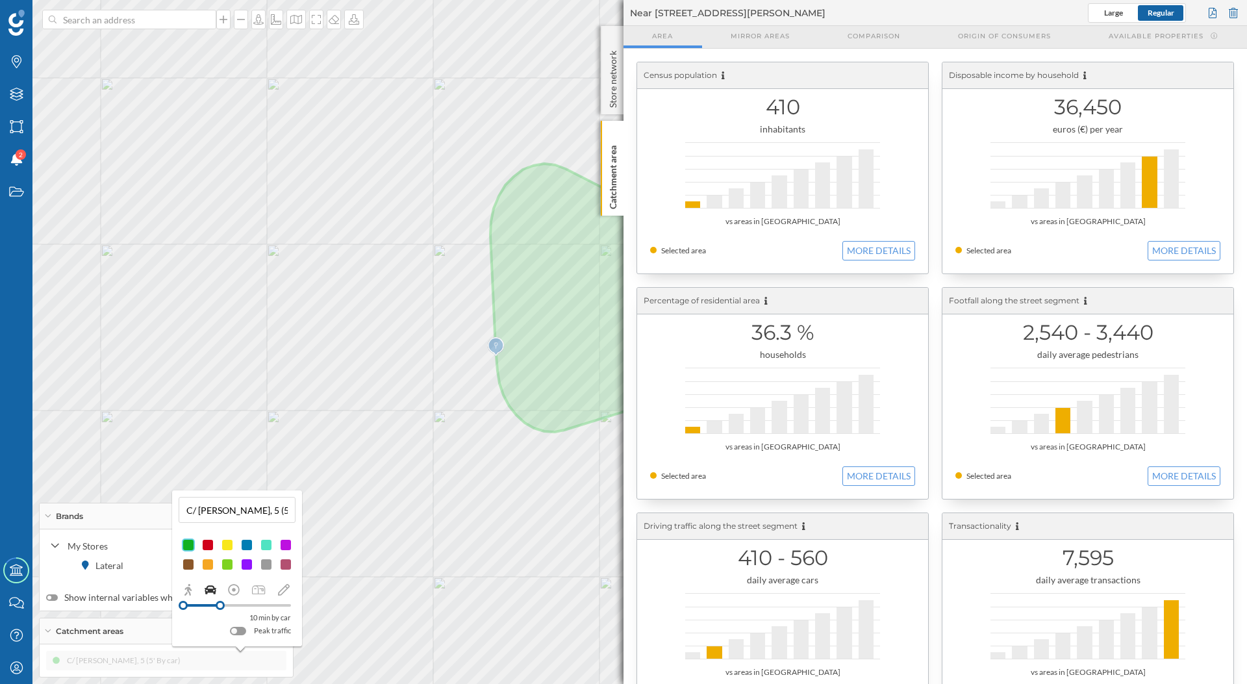
drag, startPoint x: 207, startPoint y: 603, endPoint x: 220, endPoint y: 604, distance: 13.7
click at [220, 604] on div at bounding box center [220, 605] width 9 height 9
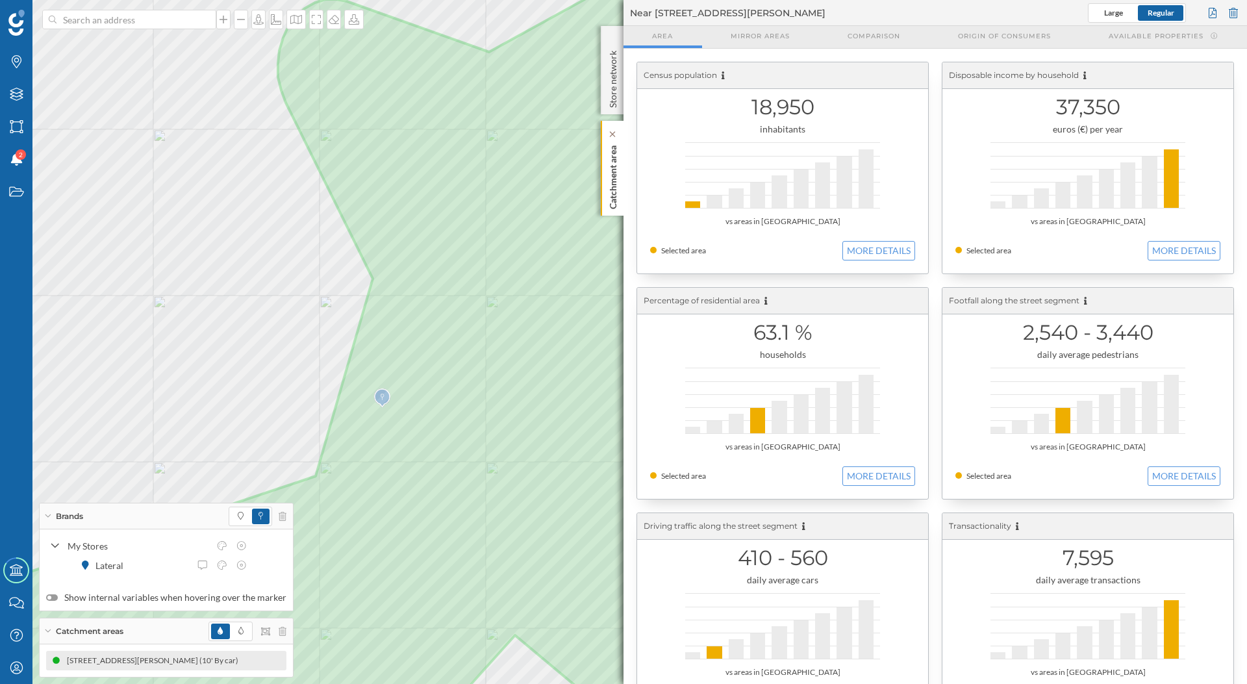
click at [608, 185] on p "Catchment area" at bounding box center [613, 174] width 13 height 69
